Goal: Task Accomplishment & Management: Use online tool/utility

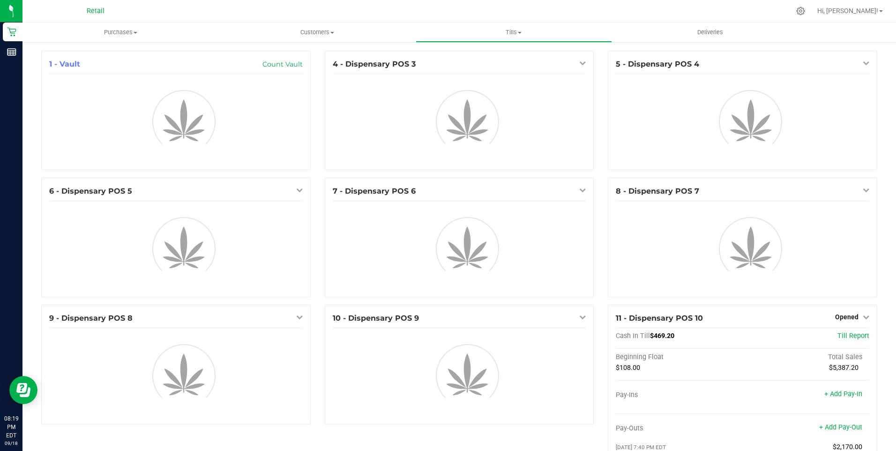
click at [314, 124] on div "1 - Vault Count Vault" at bounding box center [175, 114] width 283 height 127
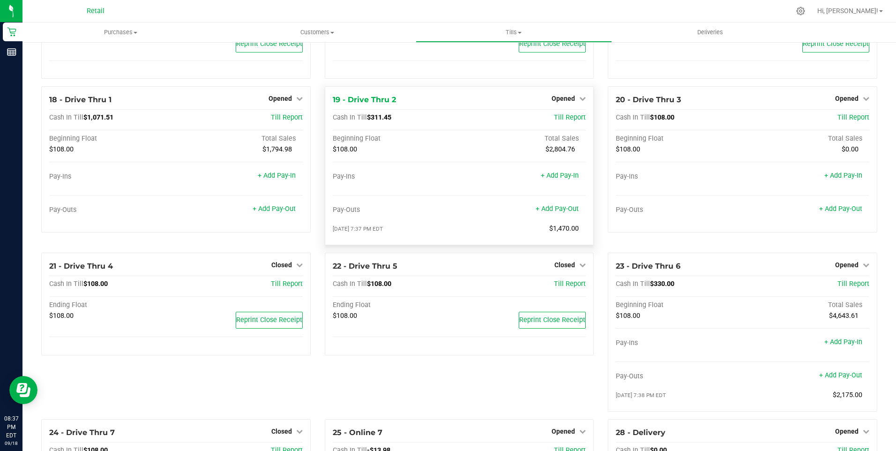
scroll to position [830, 0]
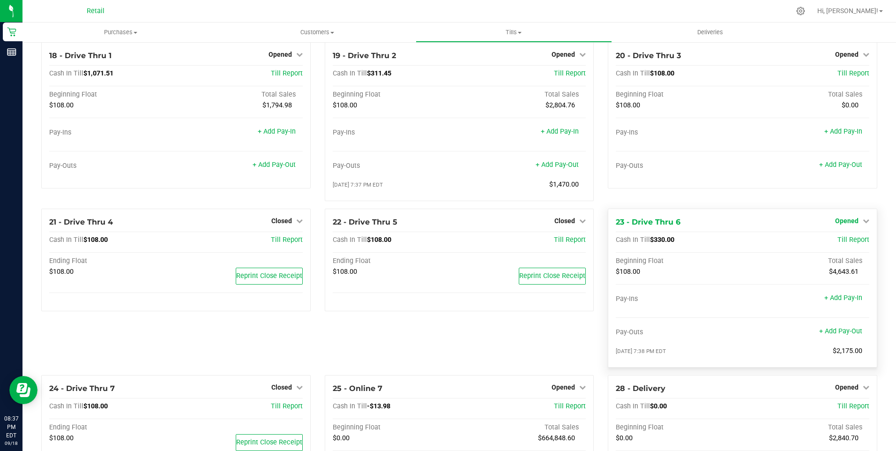
click at [847, 224] on span "Opened" at bounding box center [846, 220] width 23 height 7
click at [845, 244] on link "Close Till" at bounding box center [847, 240] width 25 height 7
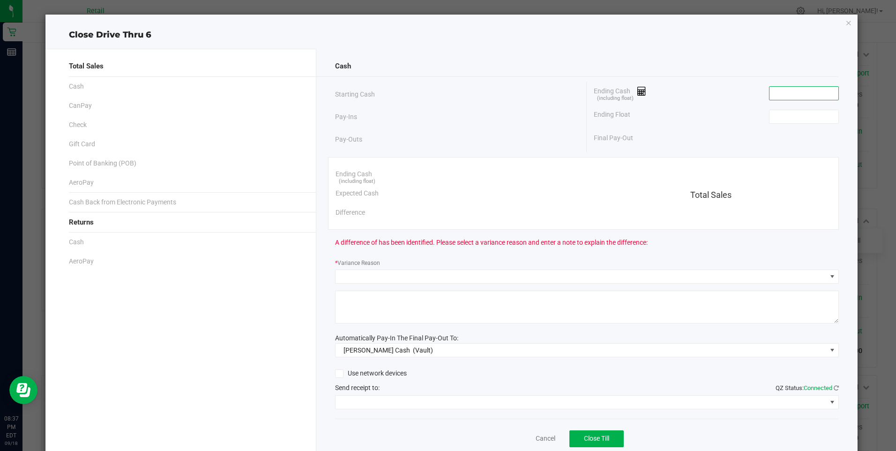
click at [785, 94] on input at bounding box center [803, 93] width 69 height 13
type input "$333.72"
click at [785, 118] on input at bounding box center [803, 116] width 69 height 13
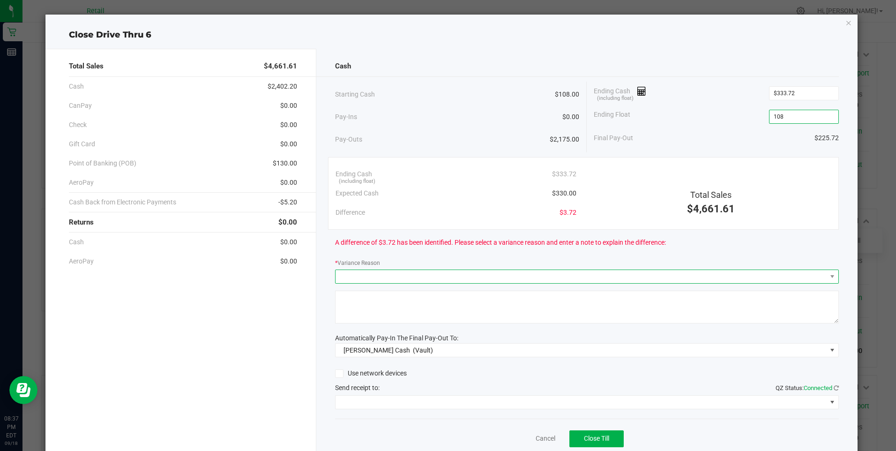
type input "$108.00"
click at [419, 279] on span at bounding box center [580, 276] width 491 height 13
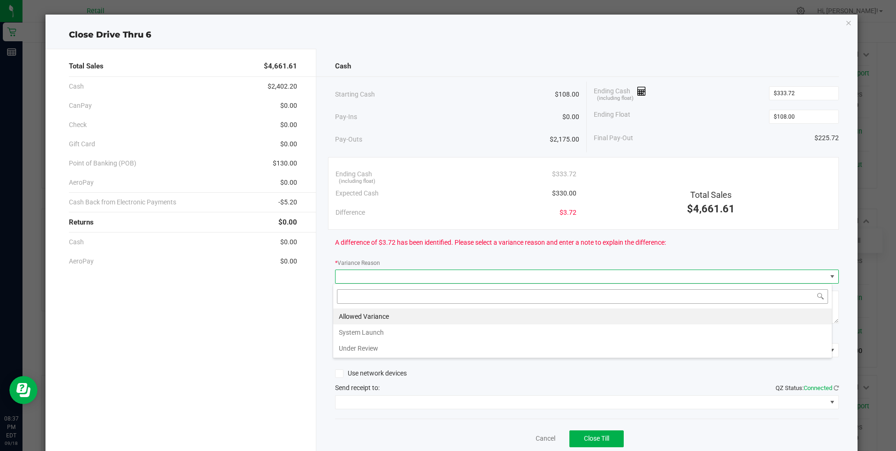
scroll to position [14, 499]
click at [363, 317] on li "Allowed Variance" at bounding box center [582, 316] width 498 height 16
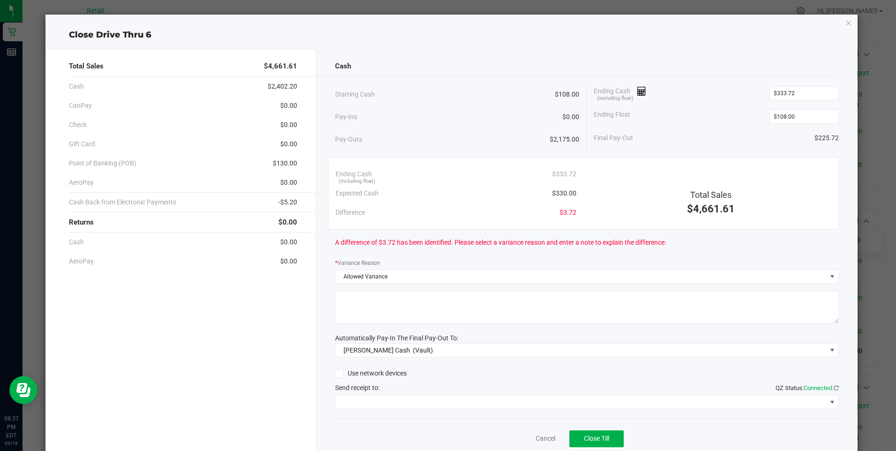
click at [363, 317] on textarea at bounding box center [587, 306] width 504 height 33
type textarea "/"
click at [421, 404] on span at bounding box center [580, 401] width 491 height 13
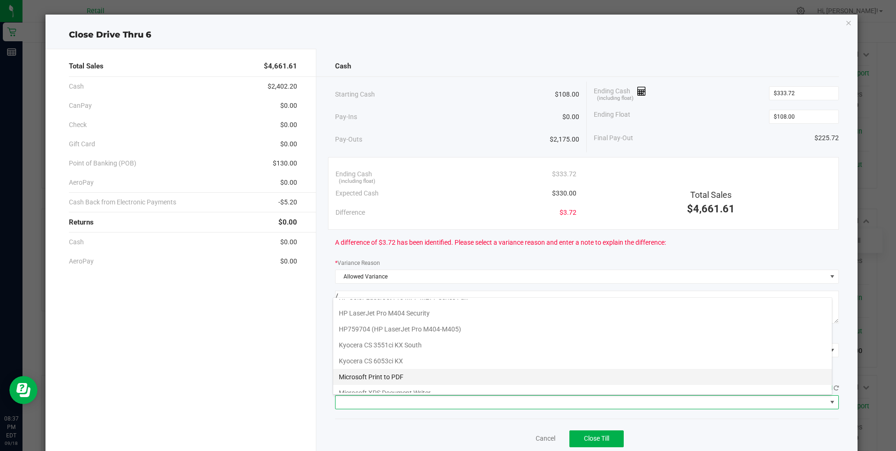
scroll to position [145, 0]
click at [407, 386] on Cutter "Star TSP143IIILAN Cutter" at bounding box center [582, 385] width 498 height 16
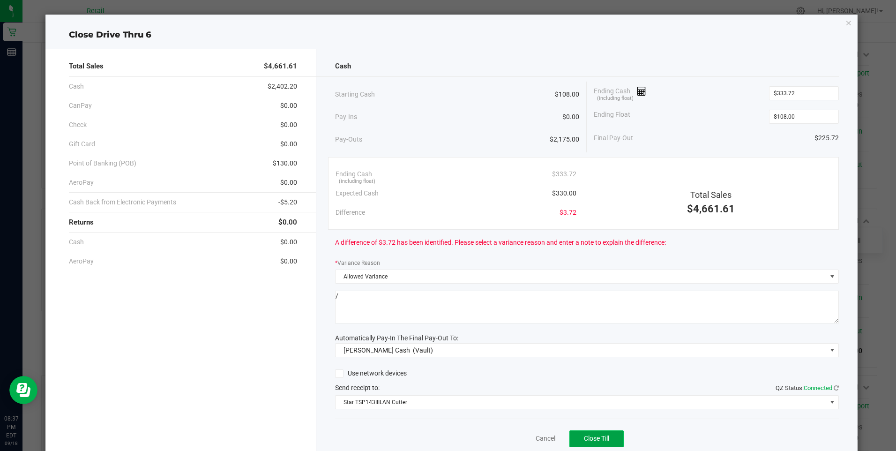
click at [590, 441] on span "Close Till" at bounding box center [596, 437] width 25 height 7
click at [522, 438] on link "Dismiss" at bounding box center [524, 438] width 22 height 10
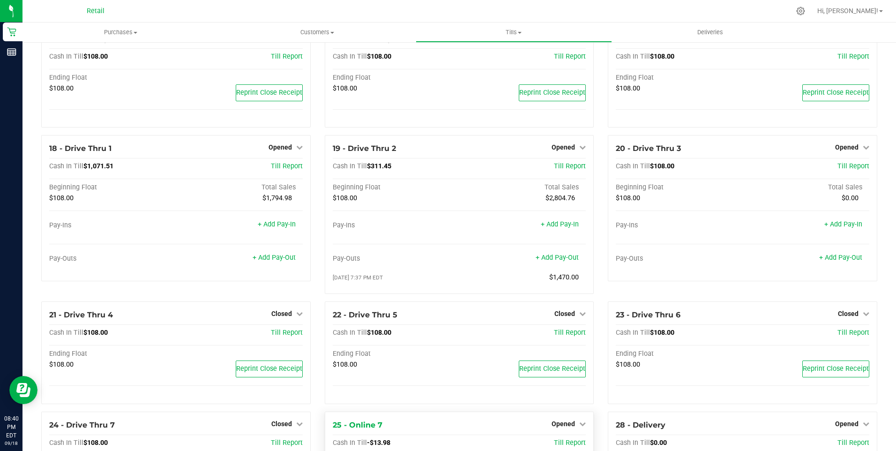
scroll to position [736, 0]
click at [840, 152] on span "Opened" at bounding box center [846, 147] width 23 height 7
click at [835, 171] on link "Close Till" at bounding box center [847, 167] width 25 height 7
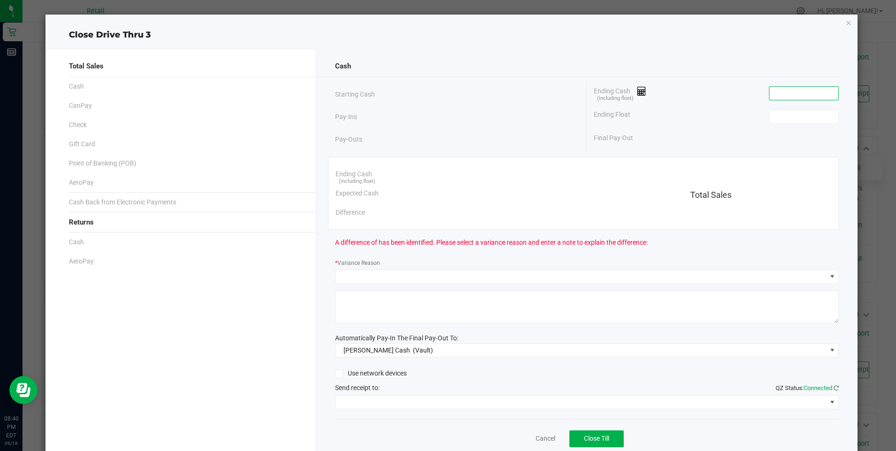
click at [783, 92] on input at bounding box center [803, 93] width 69 height 13
type input "$108.00"
click at [788, 114] on input at bounding box center [803, 116] width 69 height 13
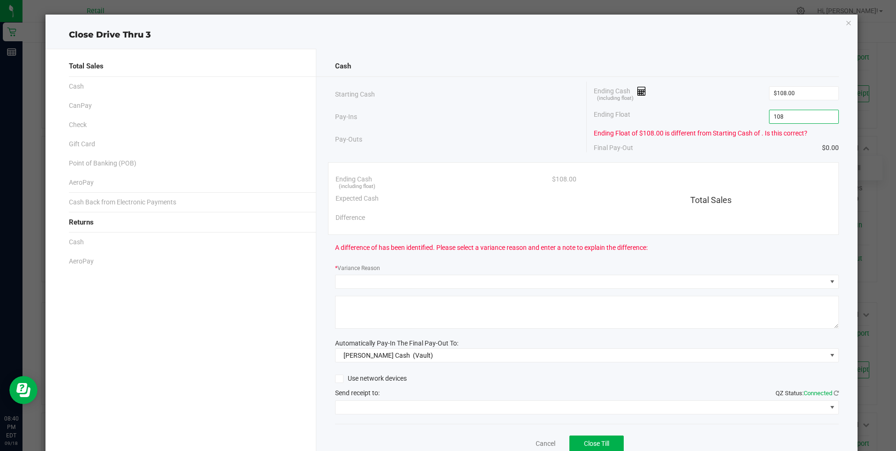
type input "$108.00"
drag, startPoint x: 737, startPoint y: 148, endPoint x: 737, endPoint y: 157, distance: 8.4
click at [737, 156] on div "Cash Starting Cash Pay-Ins Pay-Outs Ending Cash (including float) $108.00 Endin…" at bounding box center [586, 262] width 541 height 427
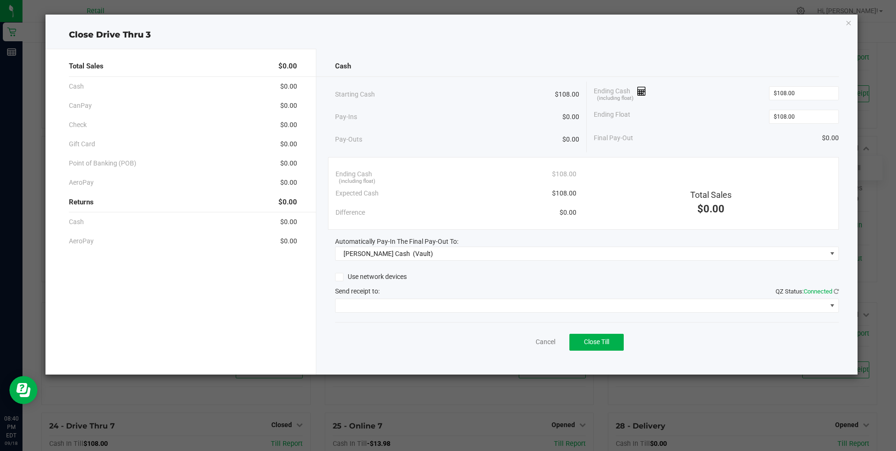
click at [740, 139] on div "Final Pay-Out $0.00" at bounding box center [715, 137] width 244 height 19
click at [590, 339] on span "Close Till" at bounding box center [596, 341] width 25 height 7
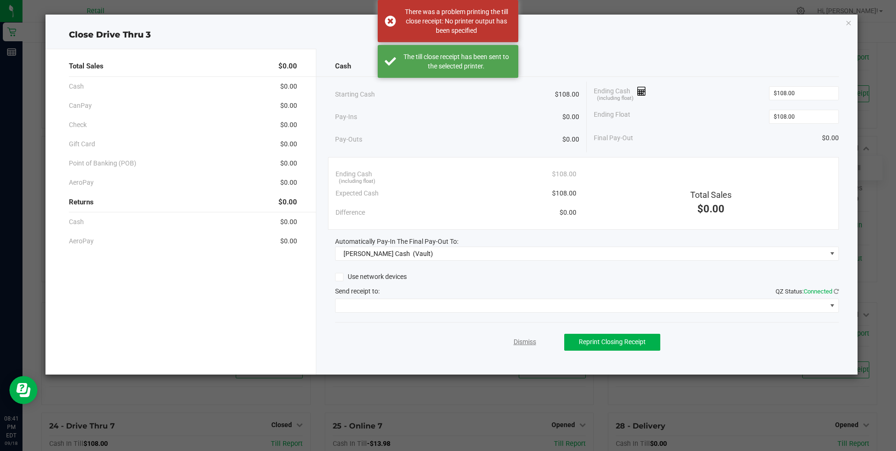
click at [527, 339] on link "Dismiss" at bounding box center [524, 342] width 22 height 10
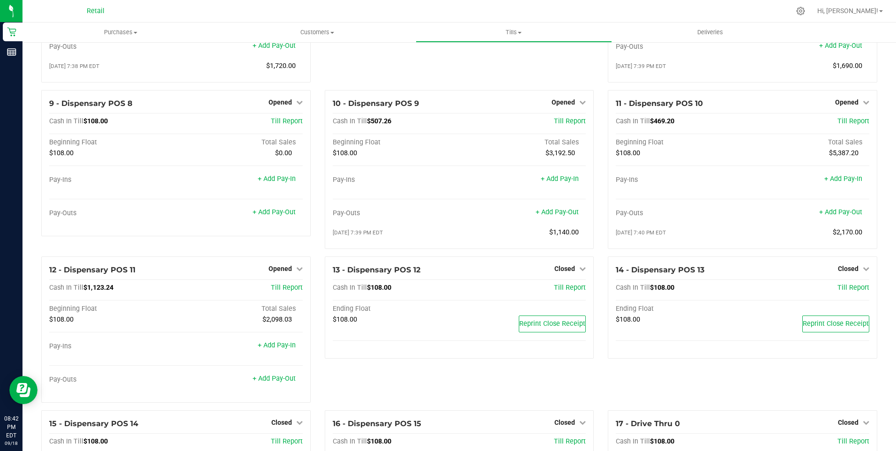
scroll to position [352, 0]
click at [842, 107] on span "Opened" at bounding box center [846, 102] width 23 height 7
click at [841, 126] on link "Close Till" at bounding box center [847, 122] width 25 height 7
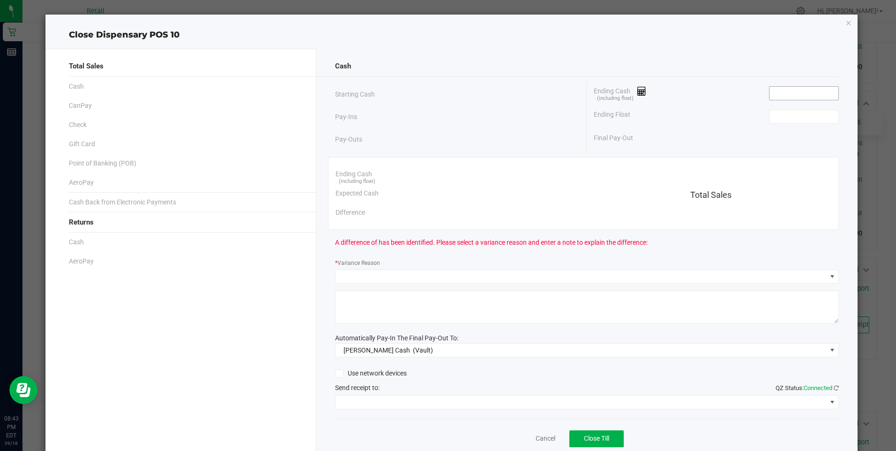
click at [800, 98] on input at bounding box center [803, 93] width 69 height 13
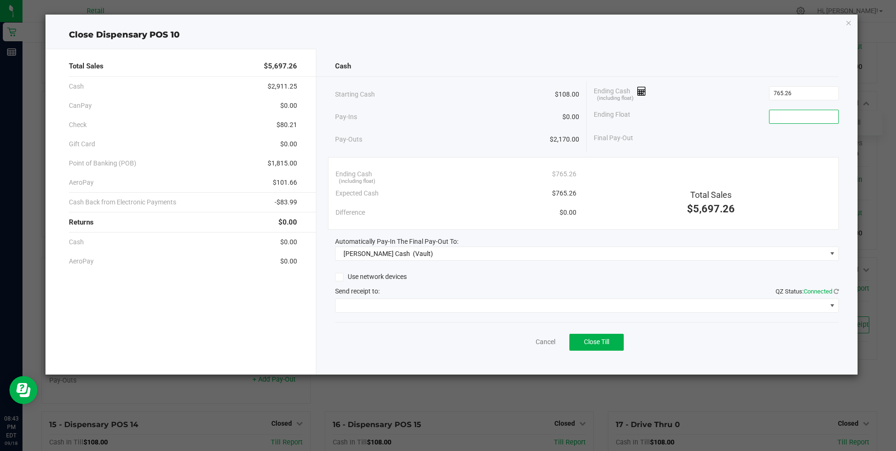
type input "$765.26"
click at [787, 118] on input at bounding box center [803, 116] width 69 height 13
type input "$108.00"
click at [733, 128] on div "Final Pay-Out $657.26" at bounding box center [715, 137] width 244 height 19
click at [393, 303] on span at bounding box center [580, 305] width 491 height 13
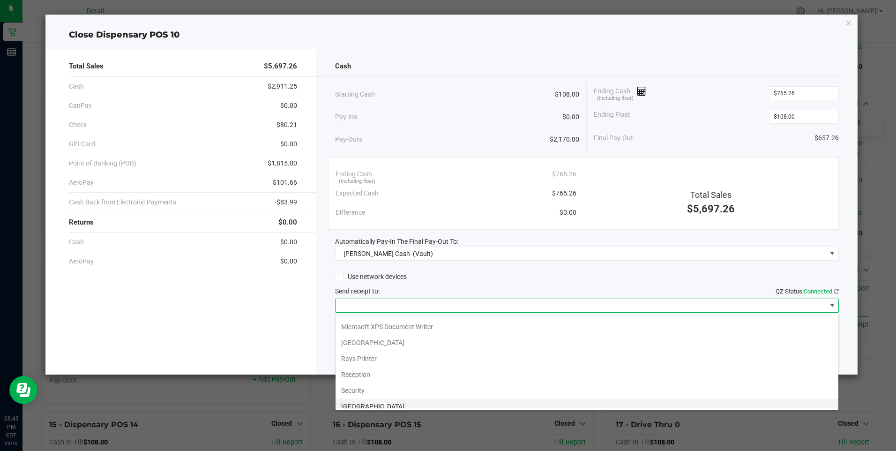
scroll to position [145, 0]
click at [404, 400] on Cutter "Star TSP143IIILAN Cutter" at bounding box center [586, 400] width 503 height 16
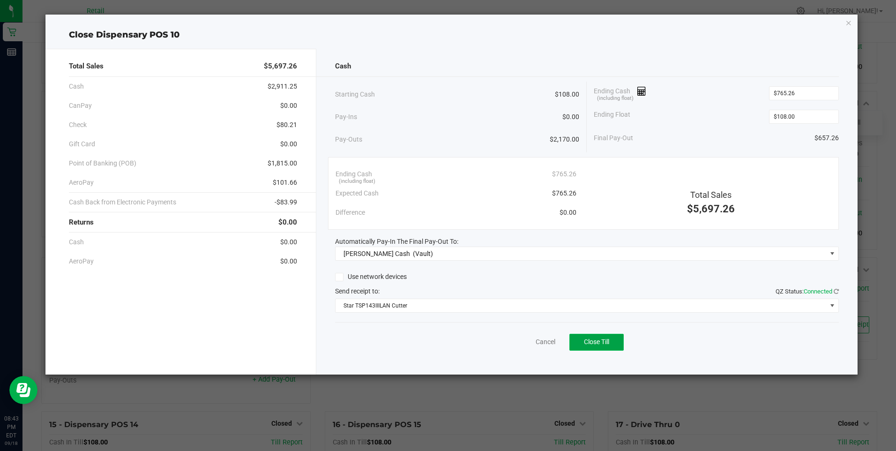
click at [592, 342] on span "Close Till" at bounding box center [596, 341] width 25 height 7
click at [526, 340] on link "Dismiss" at bounding box center [524, 342] width 22 height 10
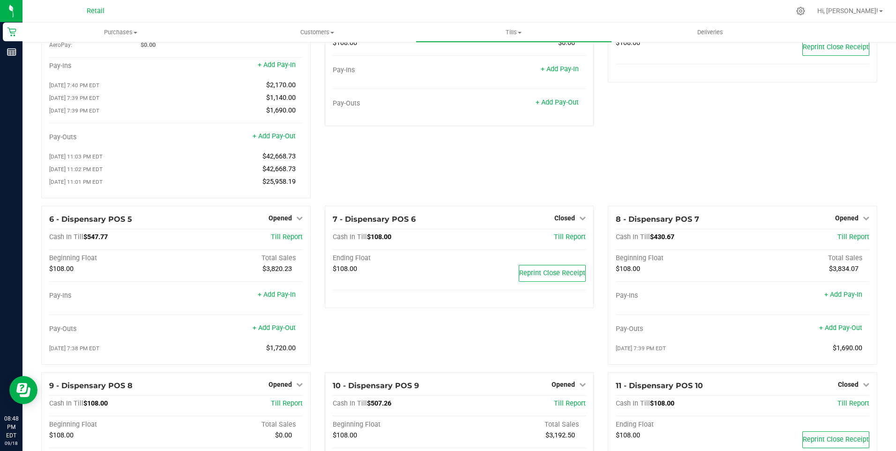
scroll to position [0, 0]
